Goal: Task Accomplishment & Management: Complete application form

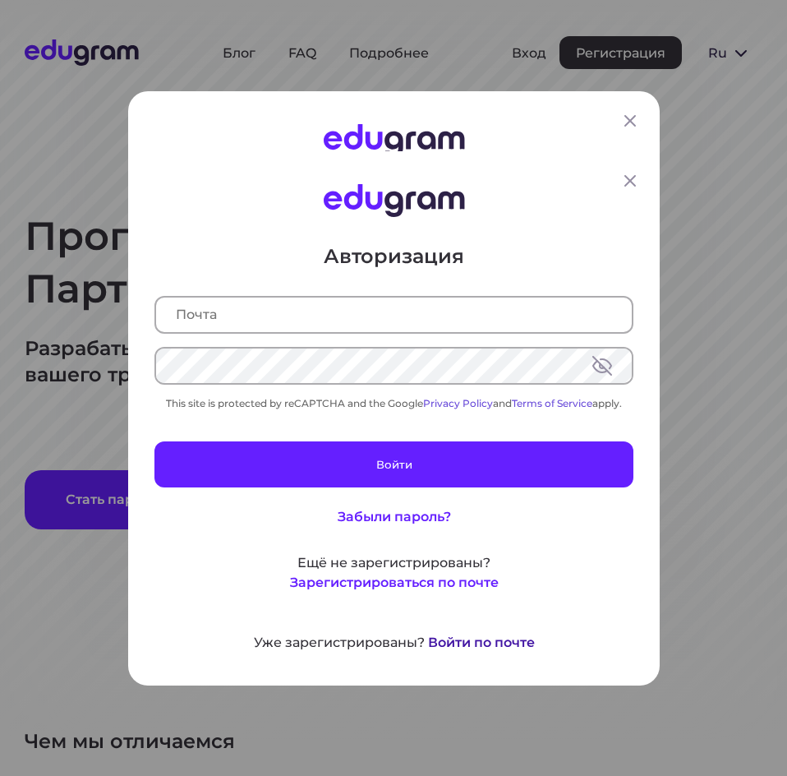
click at [451, 643] on div "Авторизация This site is protected by reCAPTCHA and the Google Privacy Policy a…" at bounding box center [393, 388] width 787 height 776
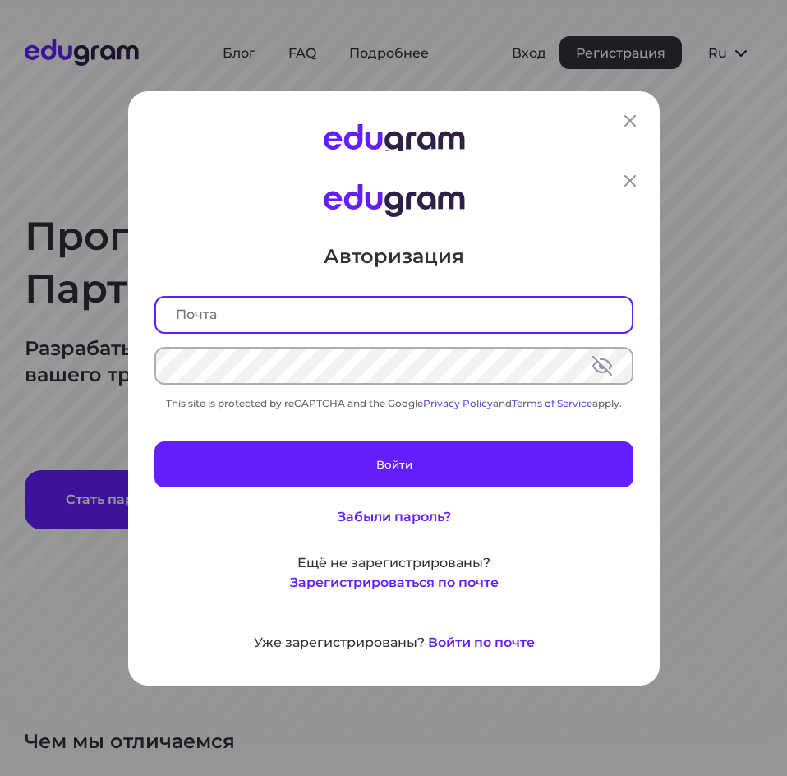
click at [270, 326] on input "text" at bounding box center [394, 314] width 476 height 35
type input "[EMAIL_ADDRESS][DOMAIN_NAME]"
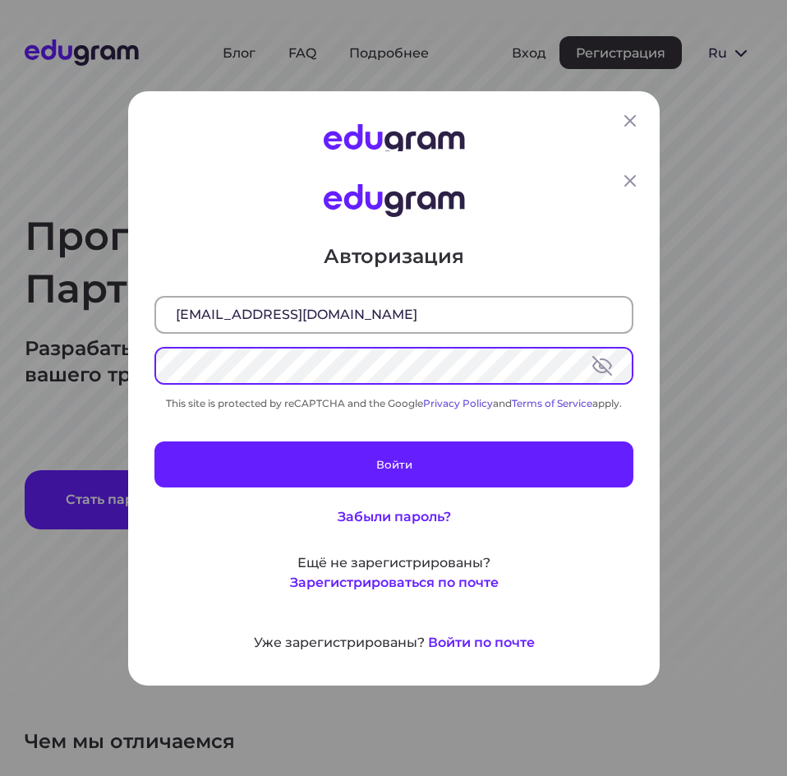
click at [598, 368] on button at bounding box center [602, 365] width 20 height 20
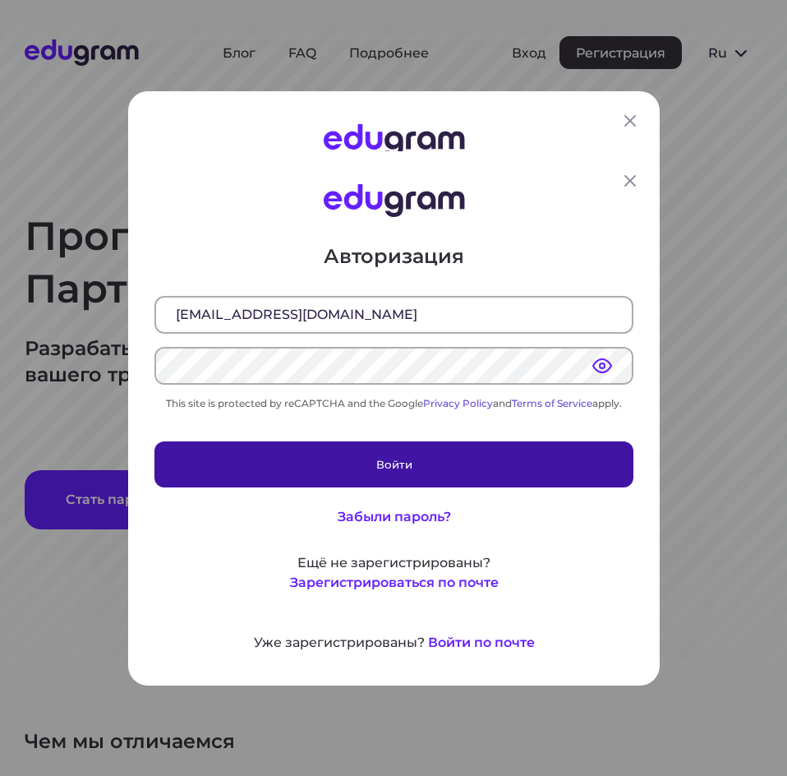
click at [445, 452] on button "Войти" at bounding box center [393, 463] width 479 height 46
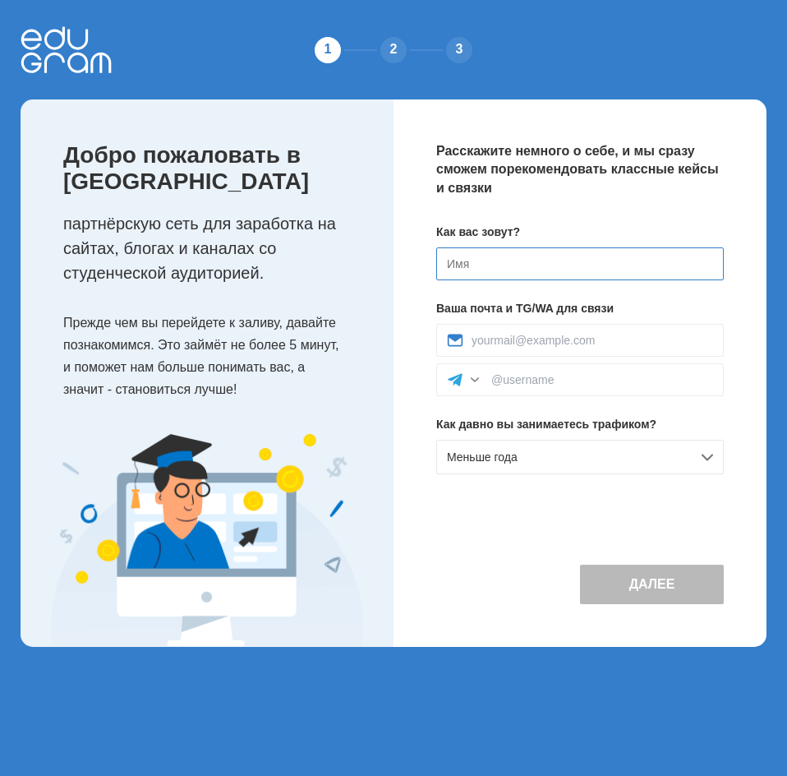
click at [554, 265] on input at bounding box center [580, 263] width 288 height 33
type input "[PERSON_NAME]"
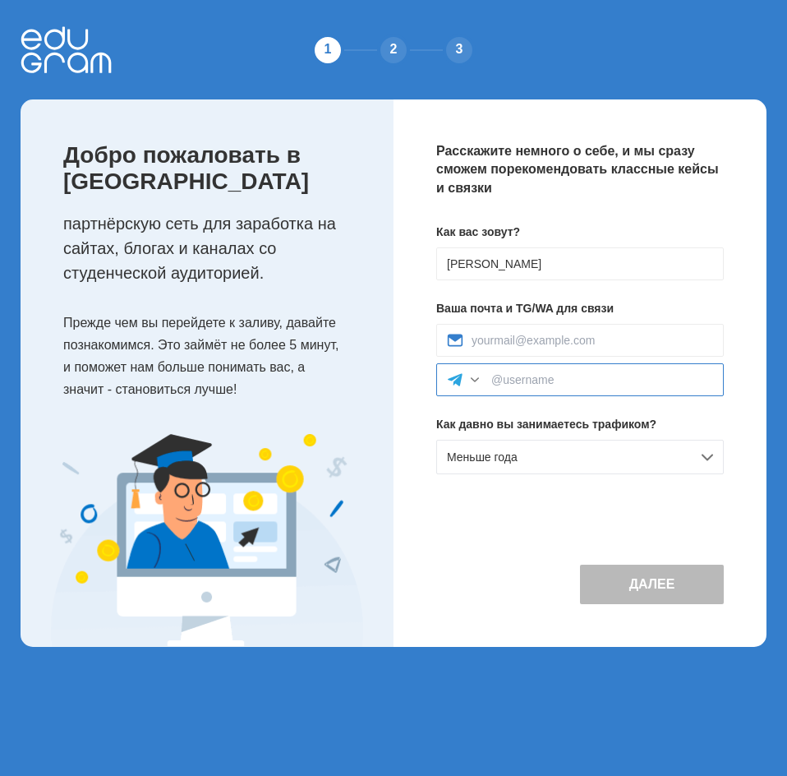
click at [522, 384] on input at bounding box center [602, 379] width 222 height 13
type input "dobryiboroda4"
drag, startPoint x: 639, startPoint y: 557, endPoint x: 634, endPoint y: 517, distance: 40.6
click at [639, 555] on div "Далее" at bounding box center [580, 569] width 288 height 67
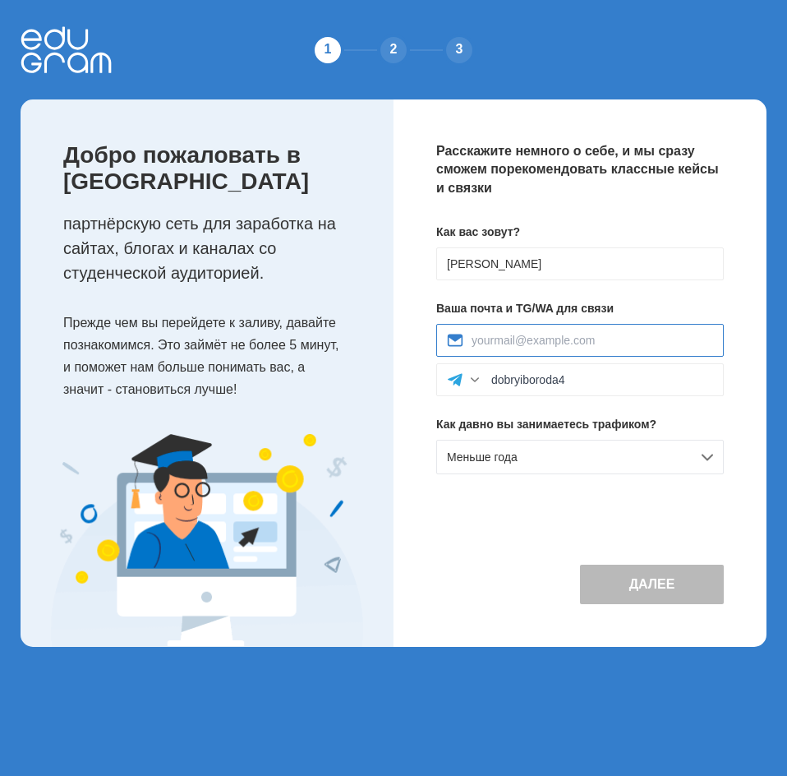
click at [572, 337] on input at bounding box center [593, 340] width 242 height 13
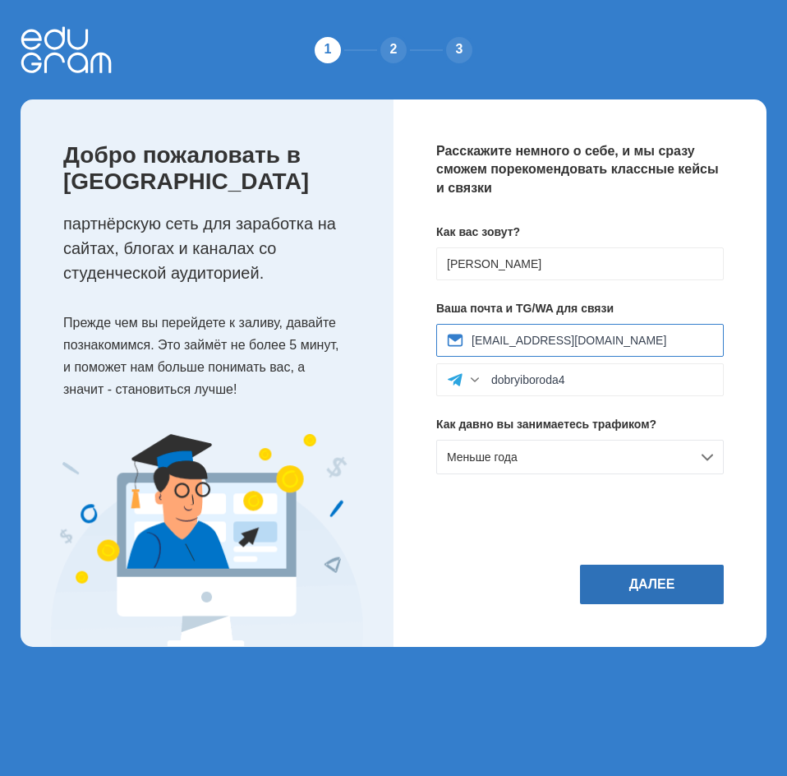
type input "[EMAIL_ADDRESS][DOMAIN_NAME]"
click at [643, 584] on button "Далее" at bounding box center [652, 583] width 144 height 39
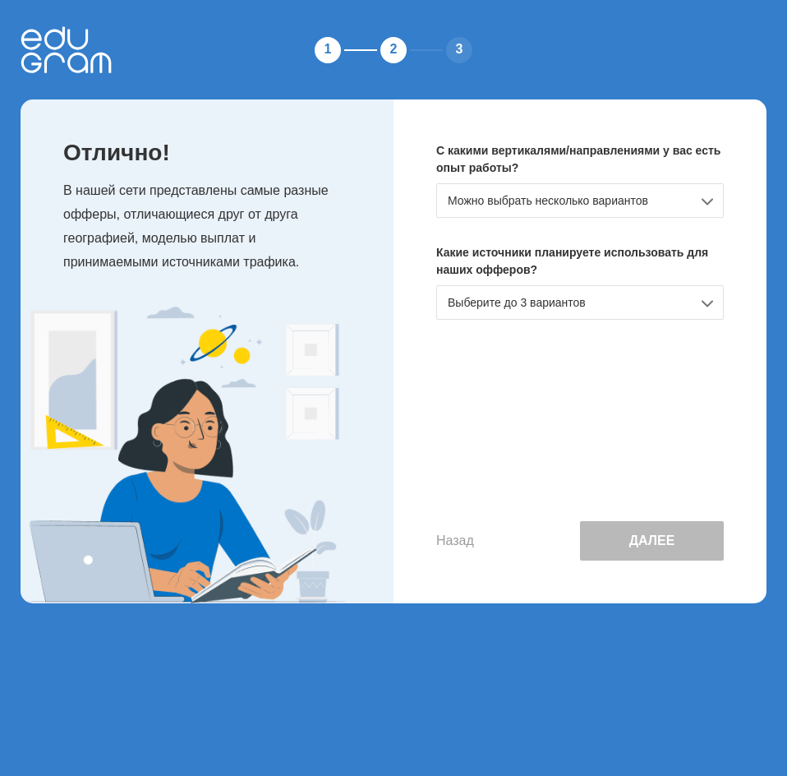
click at [578, 203] on div "Можно выбрать несколько вариантов" at bounding box center [580, 200] width 288 height 35
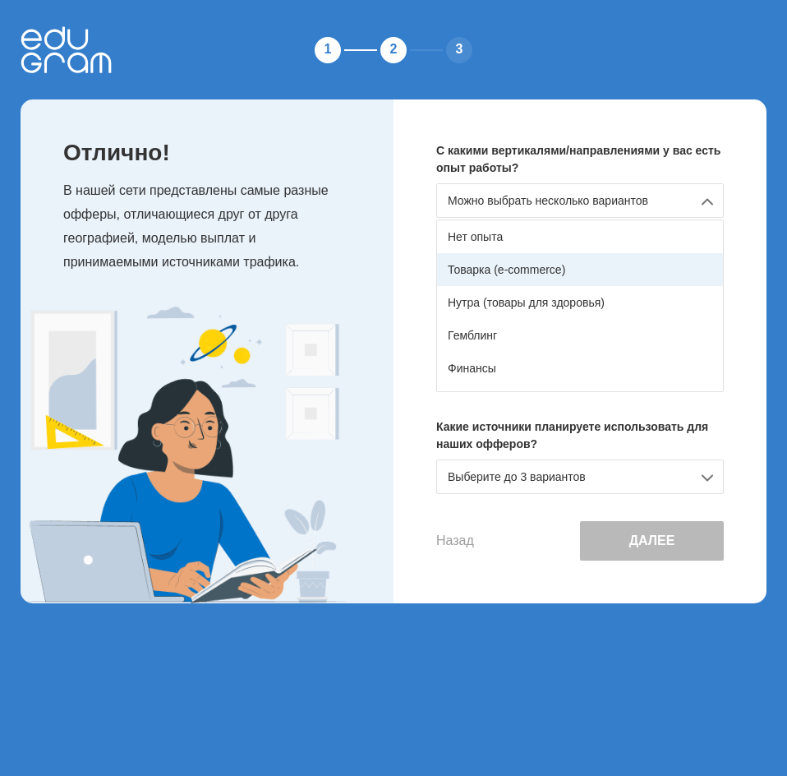
click at [554, 270] on div "Товарка (e-commerce)" at bounding box center [580, 269] width 286 height 33
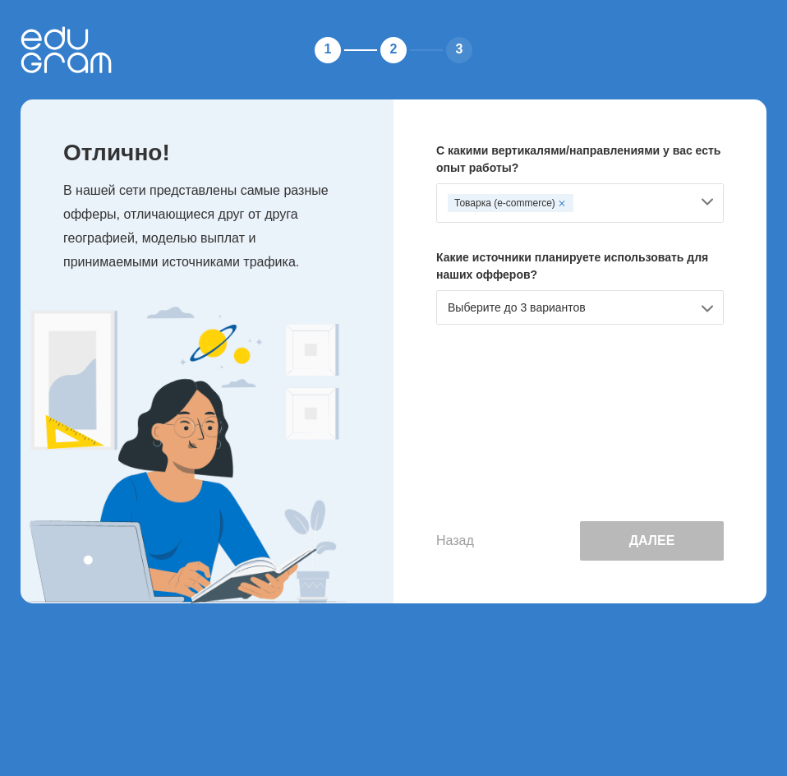
click at [557, 311] on div "Выберите до 3 вариантов" at bounding box center [580, 307] width 288 height 35
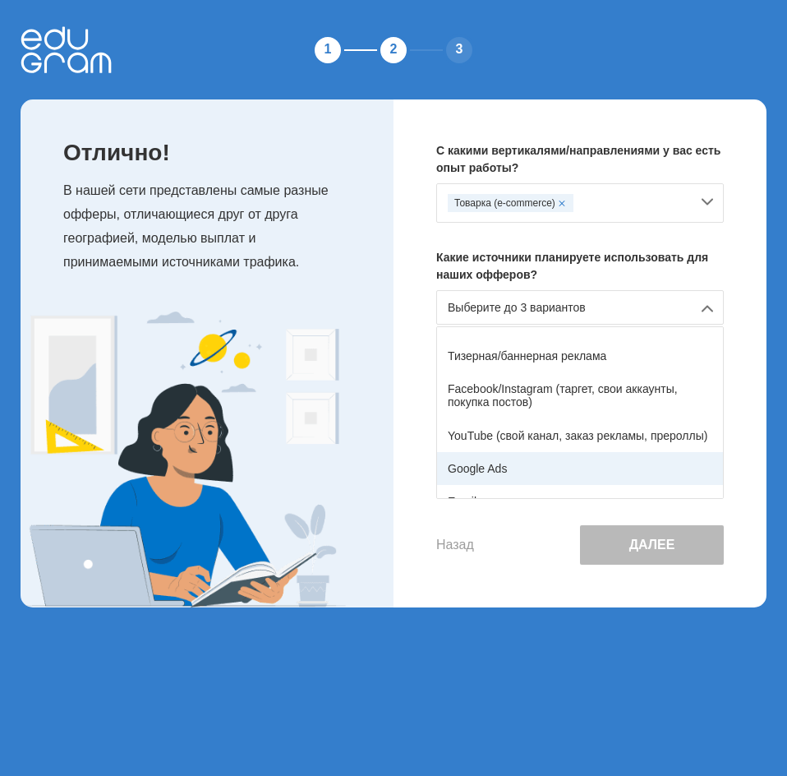
scroll to position [82, 0]
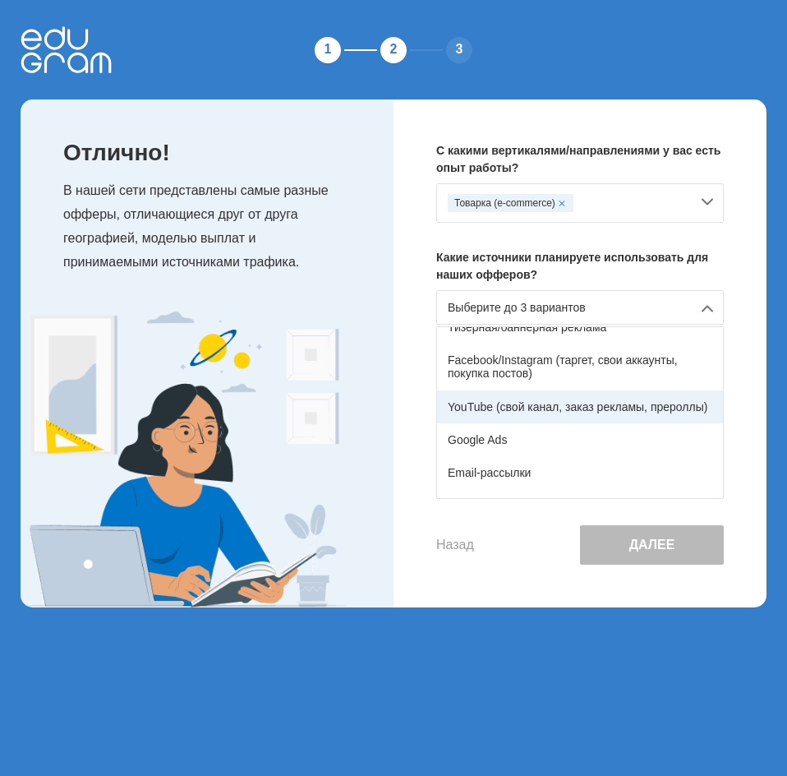
click at [567, 406] on div "YouTube (свой канал, заказ рекламы, прероллы)" at bounding box center [580, 406] width 286 height 33
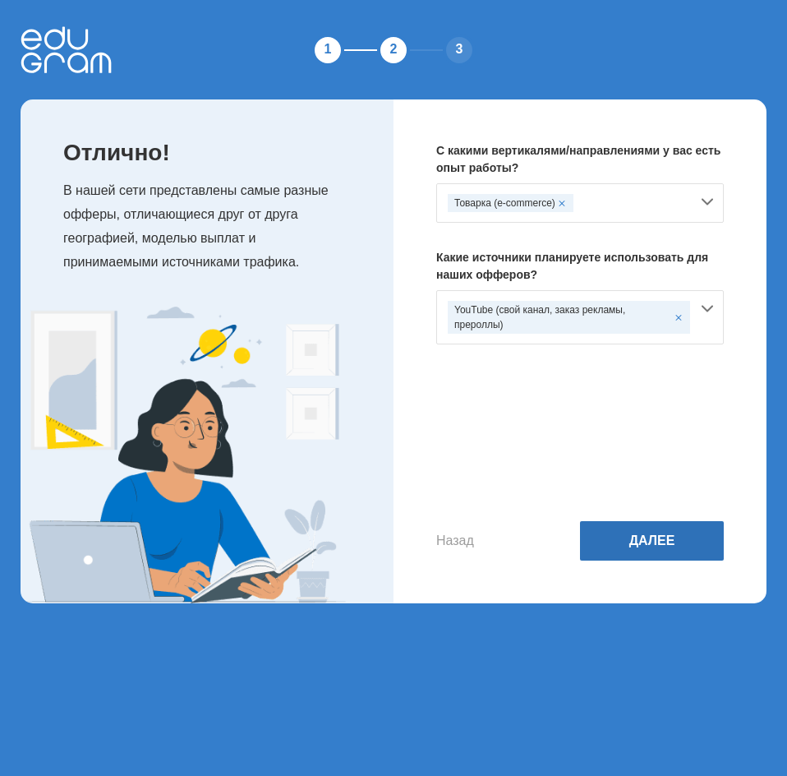
click at [655, 538] on button "Далее" at bounding box center [652, 540] width 144 height 39
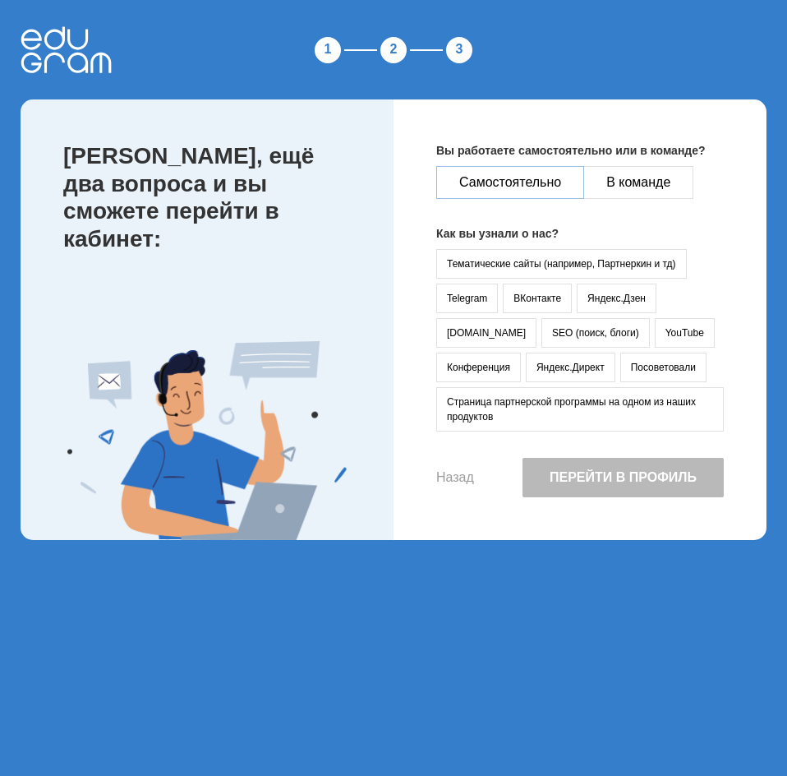
click at [513, 182] on button "Самостоятельно" at bounding box center [510, 182] width 148 height 33
click at [655, 335] on button "YouTube" at bounding box center [685, 333] width 60 height 30
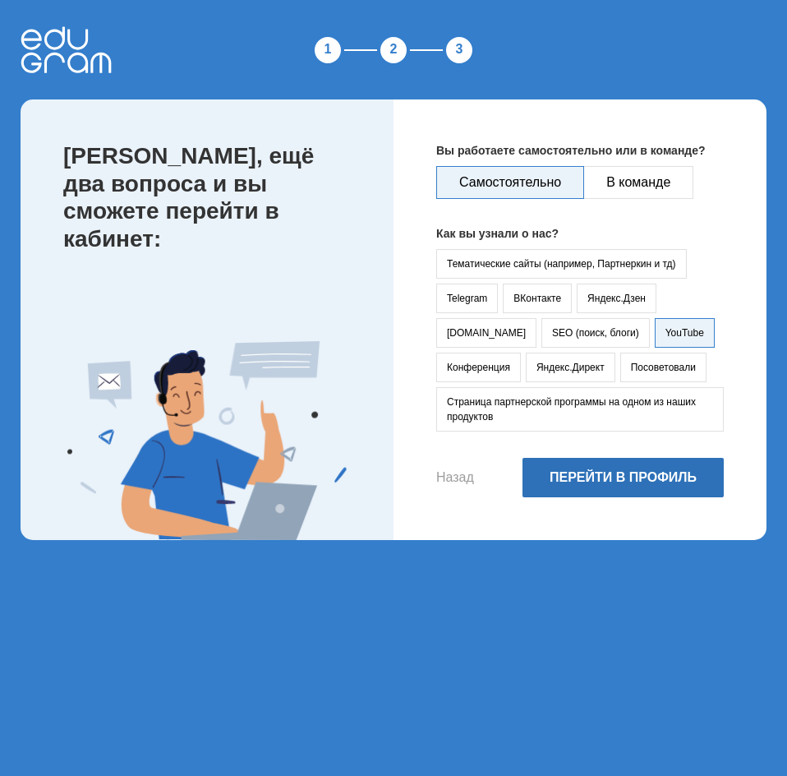
click at [584, 490] on button "Перейти в профиль" at bounding box center [623, 477] width 201 height 39
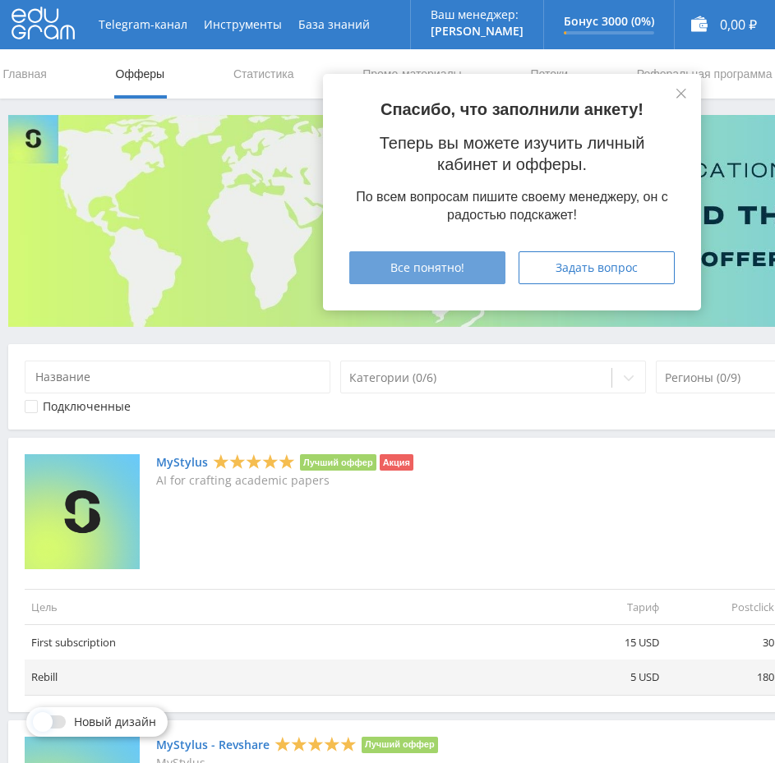
click at [395, 265] on span "Все понятно!" at bounding box center [427, 267] width 74 height 13
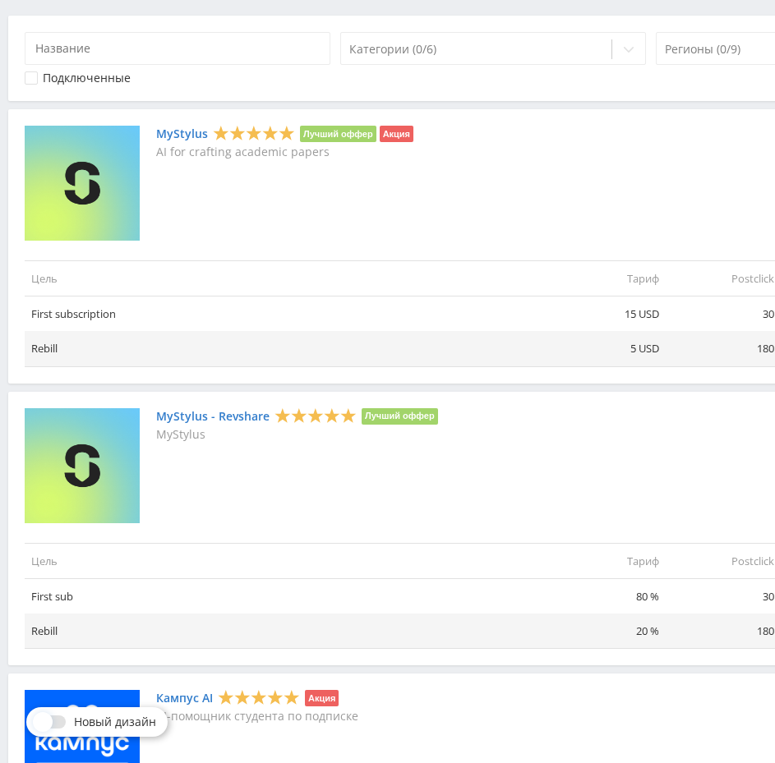
scroll to position [329, 211]
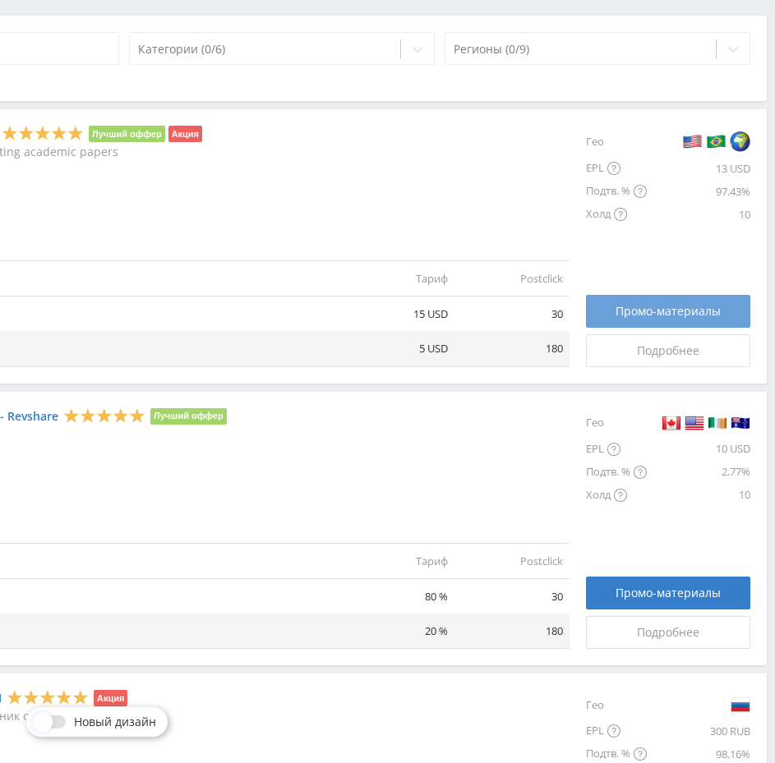
click at [675, 314] on span "Промо-материалы" at bounding box center [667, 311] width 105 height 13
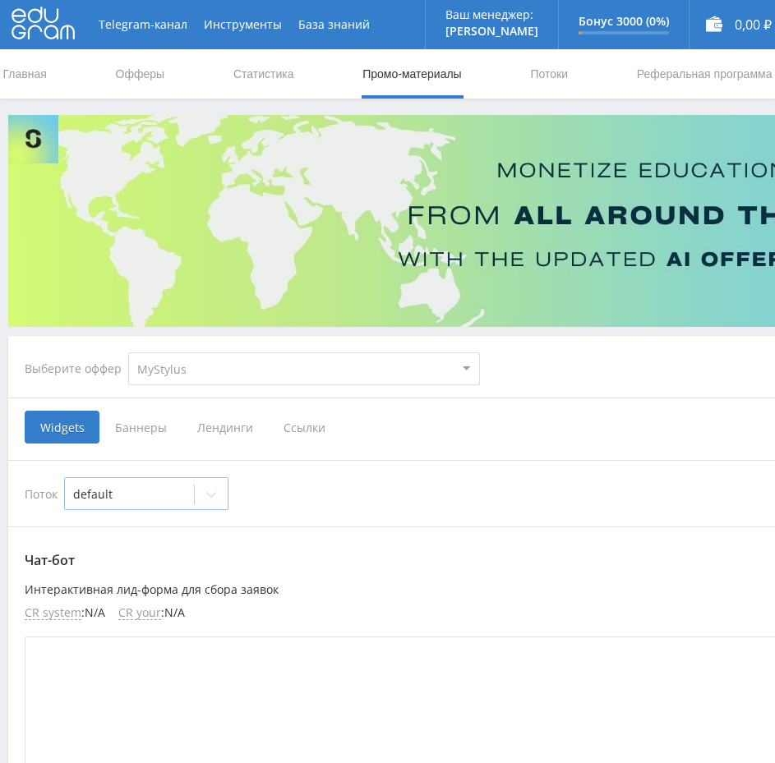
click at [216, 489] on icon at bounding box center [211, 494] width 13 height 13
click at [305, 426] on span "Ссылки" at bounding box center [304, 427] width 73 height 33
click at [0, 0] on input "Ссылки" at bounding box center [0, 0] width 0 height 0
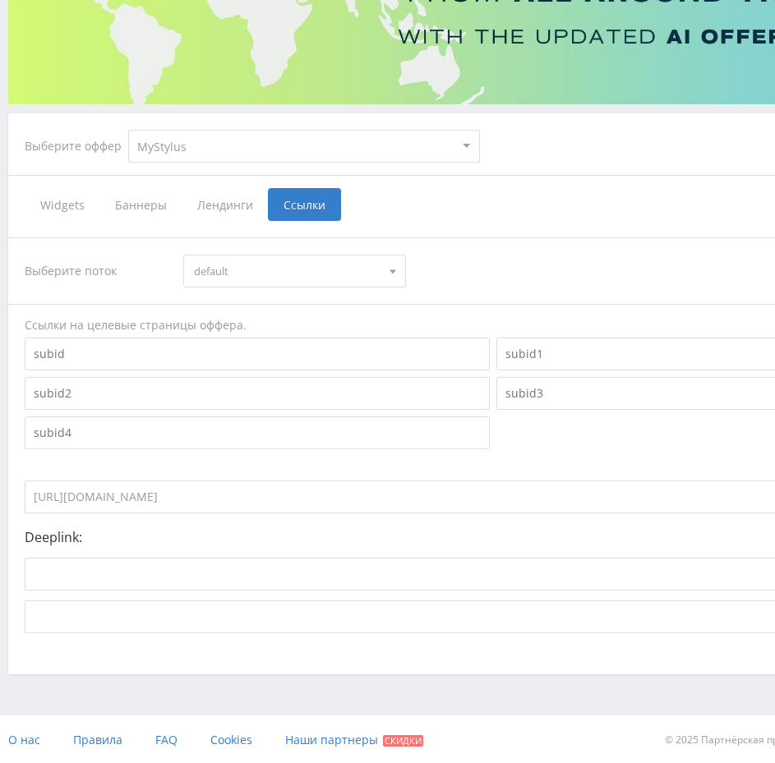
scroll to position [224, 0]
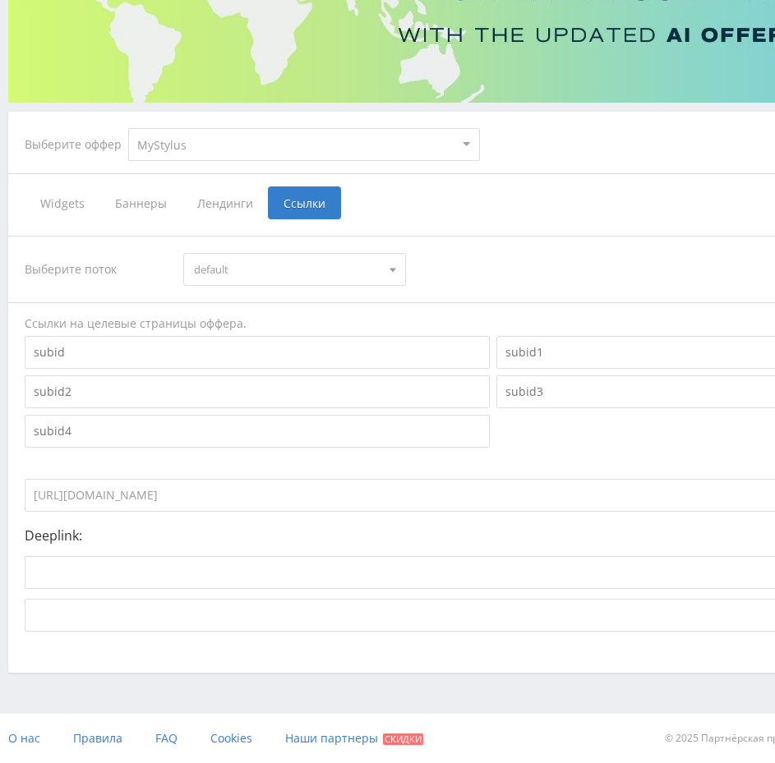
drag, startPoint x: 350, startPoint y: 501, endPoint x: 1, endPoint y: 522, distance: 349.8
click at [1, 523] on div "Выберите оффер MyStylus MyStylus - Revshare Кампус AI Studybay Автор24 Studybay…" at bounding box center [493, 282] width 986 height 782
click at [315, 494] on input "https://eduforms.org/?rid=8bda727bf2b76aa8" at bounding box center [436, 495] width 822 height 33
drag, startPoint x: 314, startPoint y: 493, endPoint x: 302, endPoint y: 495, distance: 11.6
click at [302, 495] on input "https://eduforms.org/?rid=8bda727bf2b76aa8" at bounding box center [436, 495] width 822 height 33
